Goal: Information Seeking & Learning: Find specific fact

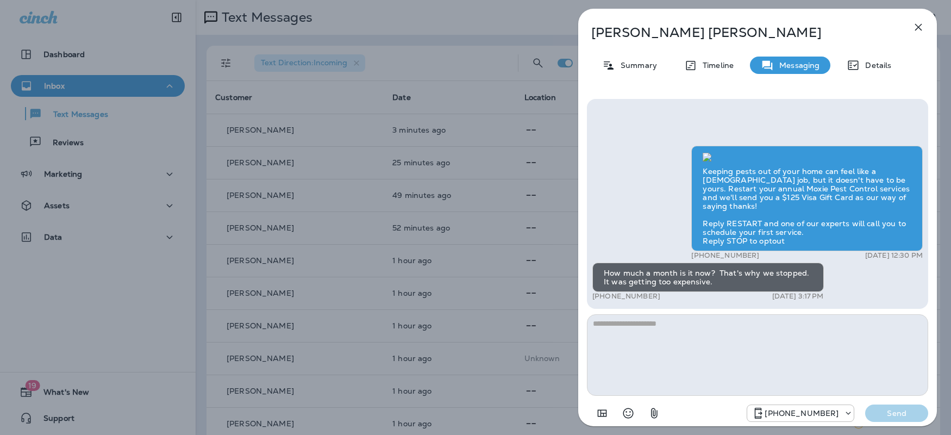
click at [924, 26] on icon "button" at bounding box center [918, 27] width 13 height 13
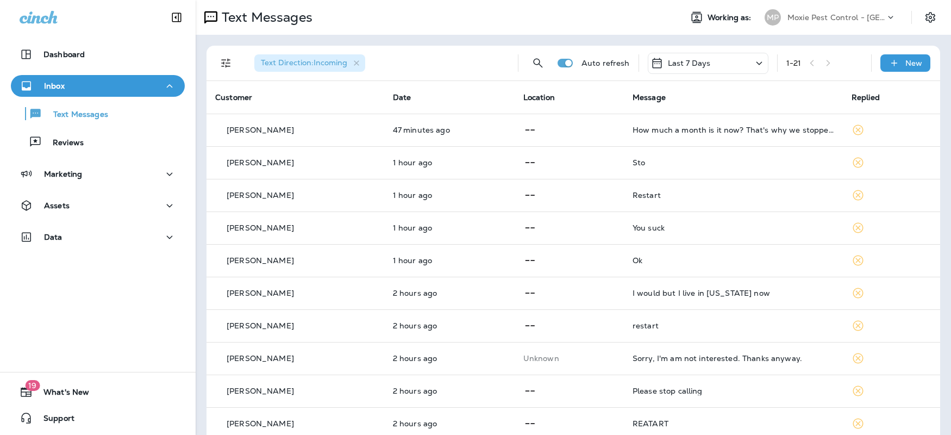
click at [808, 60] on div "1 - 21" at bounding box center [825, 63] width 76 height 16
click at [533, 65] on icon "Search Messages" at bounding box center [537, 62] width 9 height 9
click at [452, 64] on input "text" at bounding box center [489, 62] width 97 height 29
type input "*"
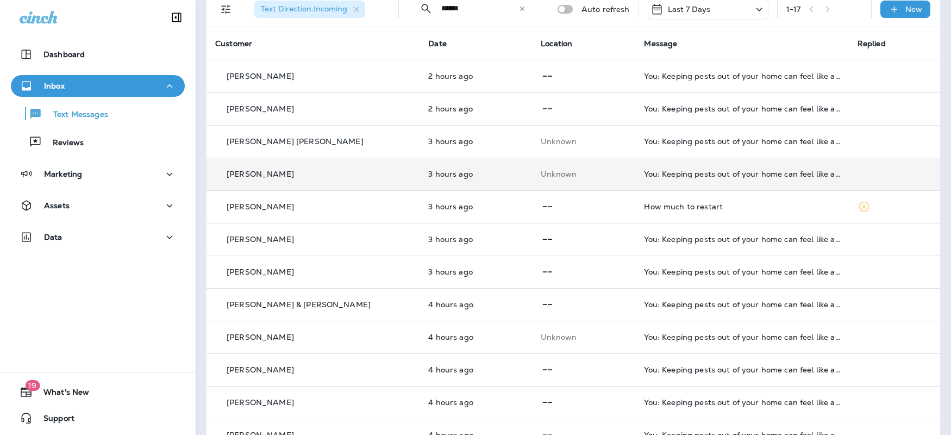
scroll to position [31, 0]
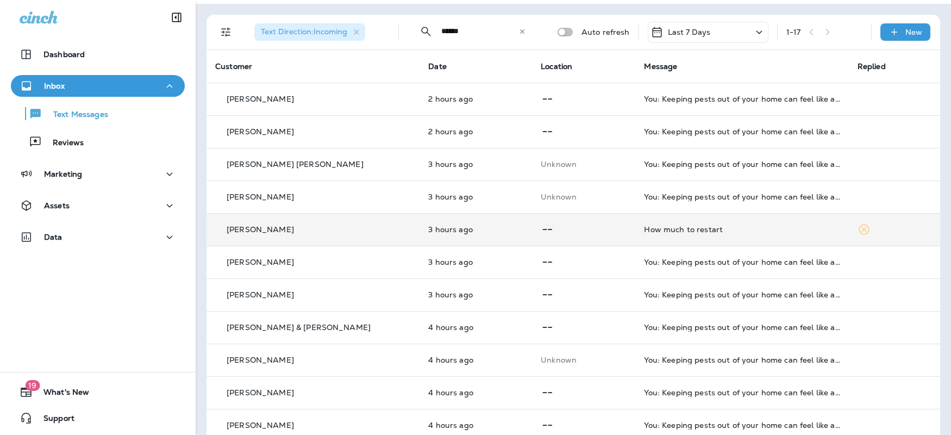
click at [318, 235] on td "[PERSON_NAME]" at bounding box center [313, 229] width 213 height 33
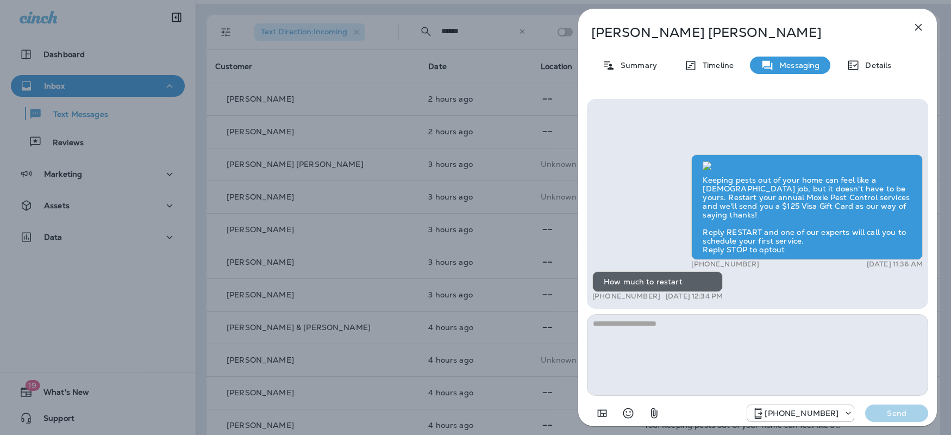
scroll to position [1, 0]
click at [911, 22] on button "button" at bounding box center [919, 27] width 22 height 22
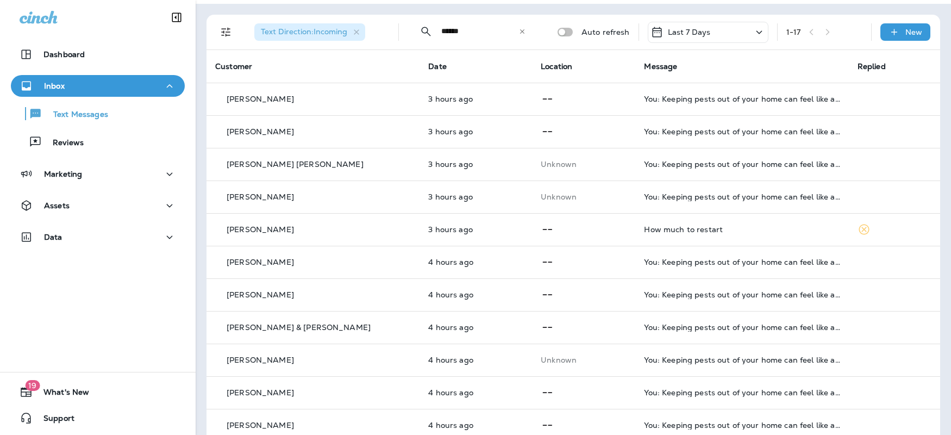
drag, startPoint x: 474, startPoint y: 33, endPoint x: 403, endPoint y: 23, distance: 72.0
click at [408, 23] on div "​ ****** ​ ​" at bounding box center [473, 31] width 130 height 29
type input "********"
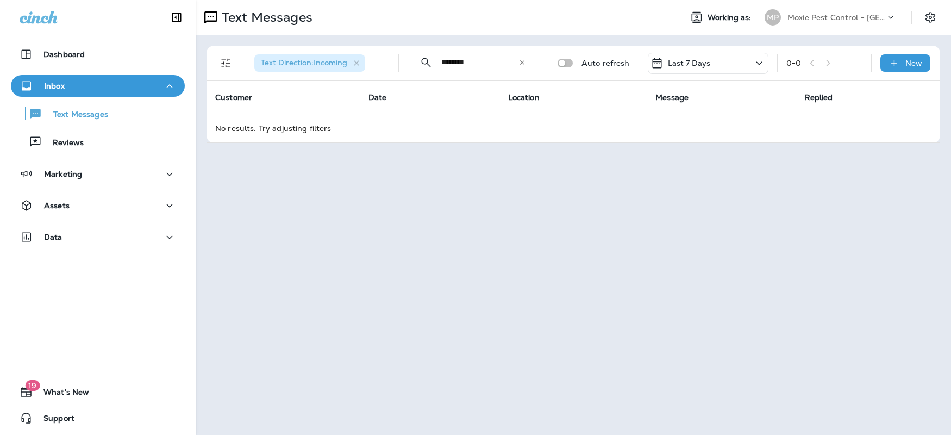
click at [760, 64] on icon at bounding box center [759, 62] width 6 height 3
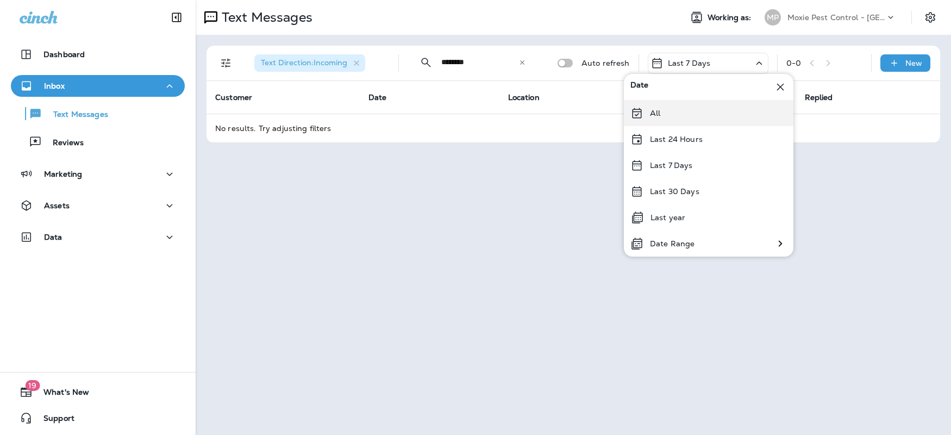
click at [671, 108] on div "All" at bounding box center [709, 113] width 170 height 26
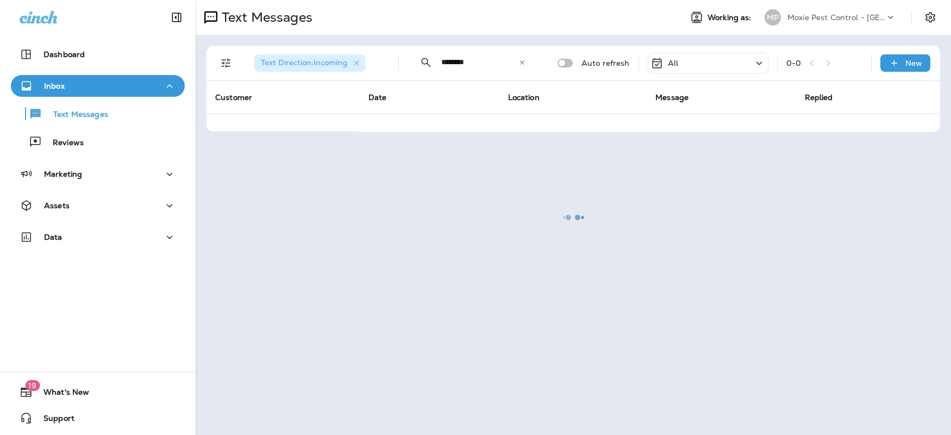
click at [752, 63] on div at bounding box center [574, 217] width 754 height 433
click at [760, 61] on div at bounding box center [574, 217] width 754 height 433
click at [762, 61] on div at bounding box center [574, 217] width 754 height 433
click at [761, 66] on div at bounding box center [574, 217] width 754 height 433
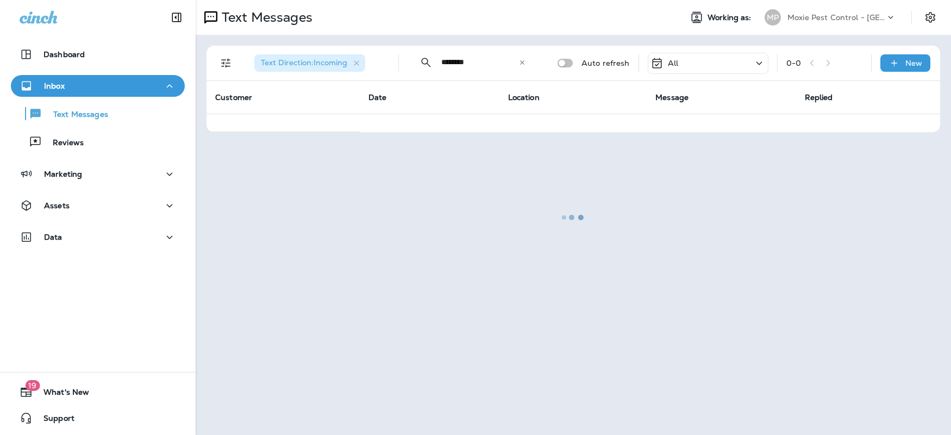
click at [519, 65] on div at bounding box center [574, 217] width 754 height 433
click at [522, 64] on div at bounding box center [574, 217] width 754 height 433
click at [526, 62] on div at bounding box center [574, 217] width 754 height 433
